Goal: Check status: Check status

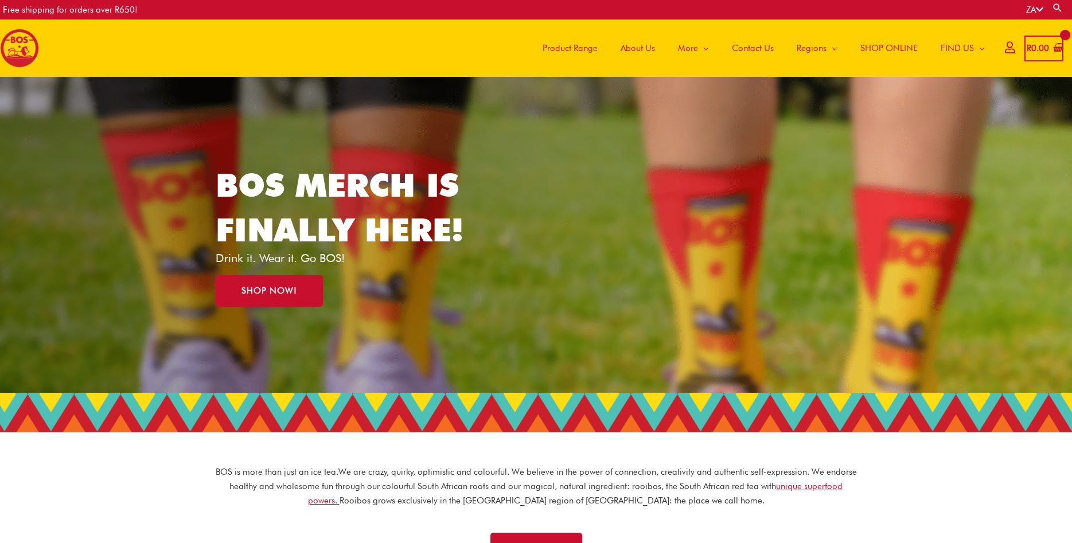
click at [1005, 48] on icon at bounding box center [1010, 47] width 10 height 9
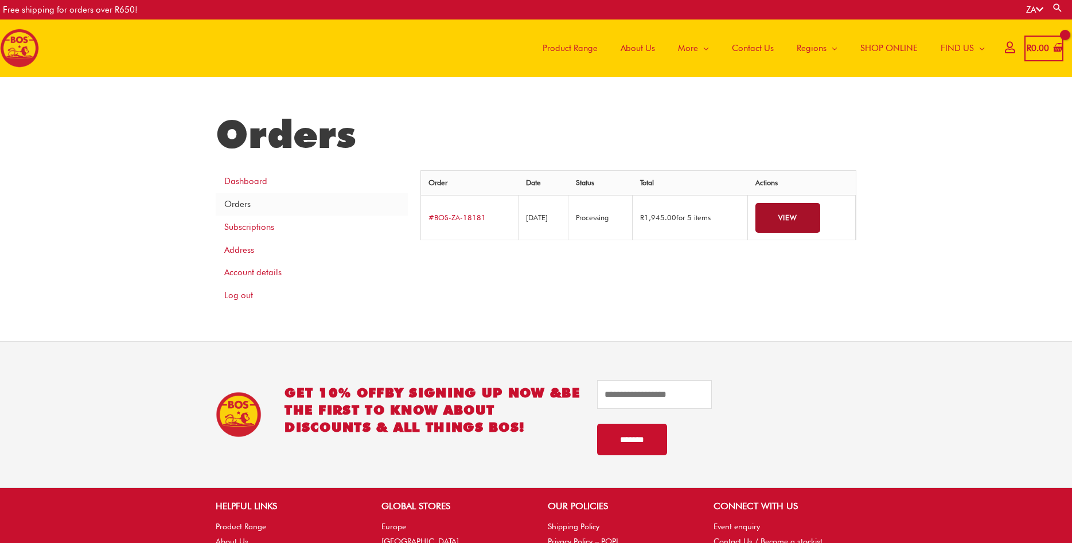
click at [787, 213] on link "View" at bounding box center [787, 218] width 65 height 30
